Goal: Information Seeking & Learning: Learn about a topic

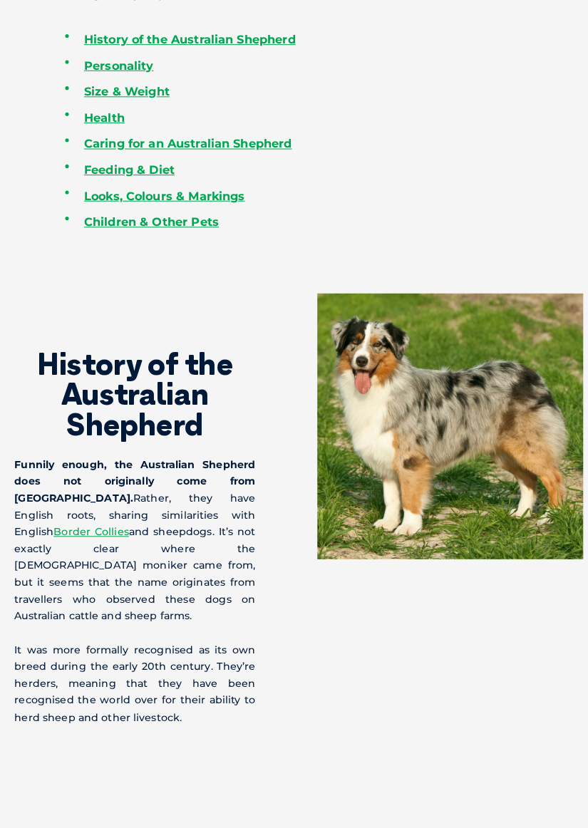
scroll to position [992, 0]
